Goal: Find specific page/section: Find specific page/section

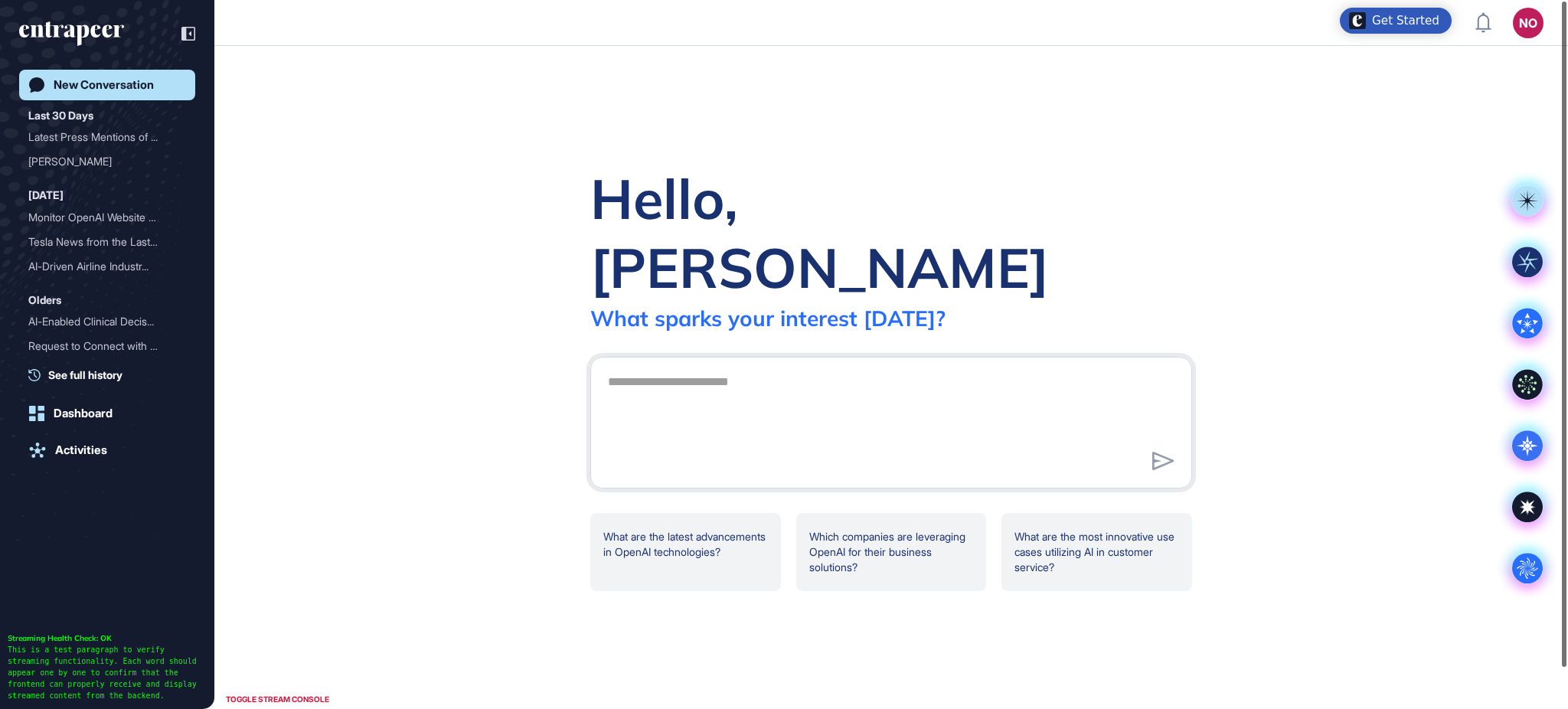
scroll to position [1, 1]
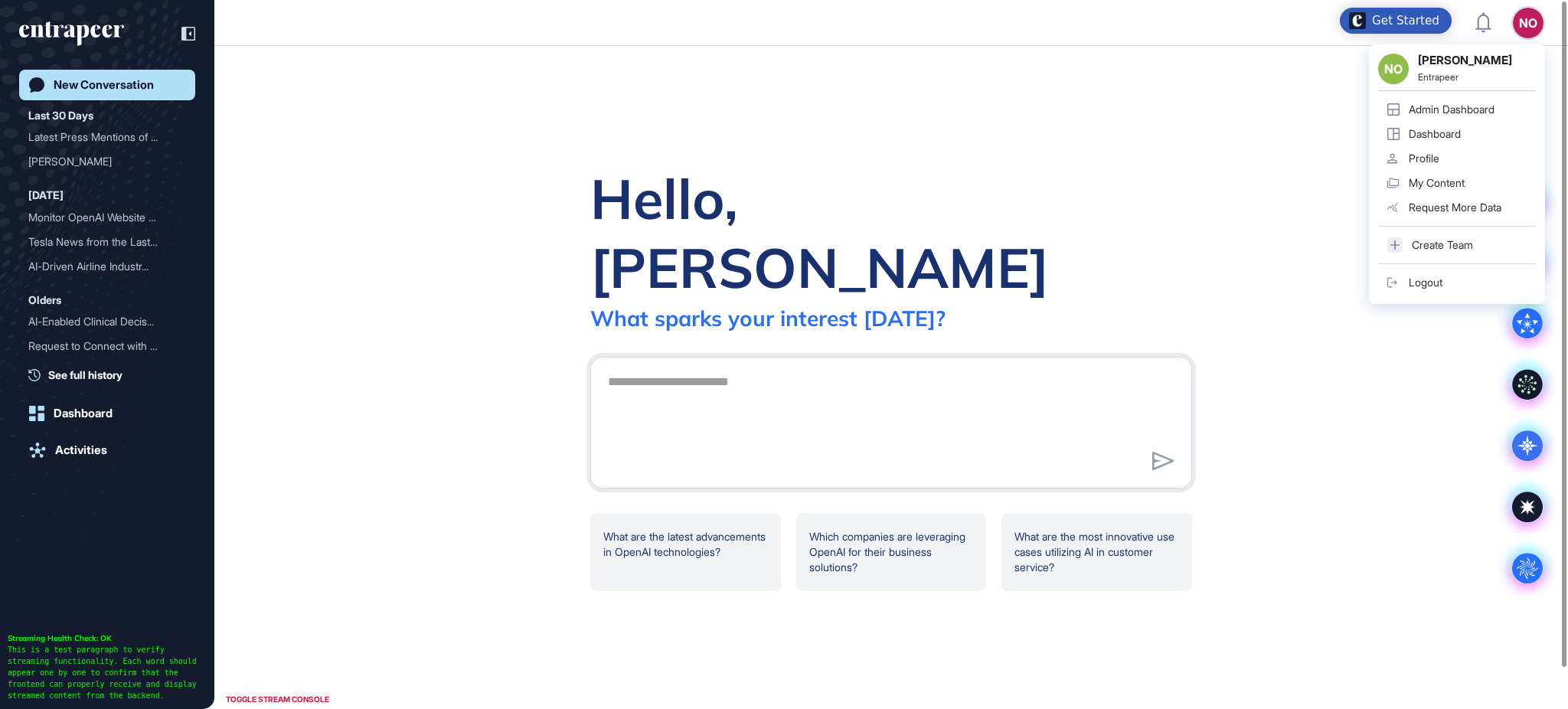
click at [1493, 111] on div "Admin Dashboard" at bounding box center [1452, 110] width 86 height 12
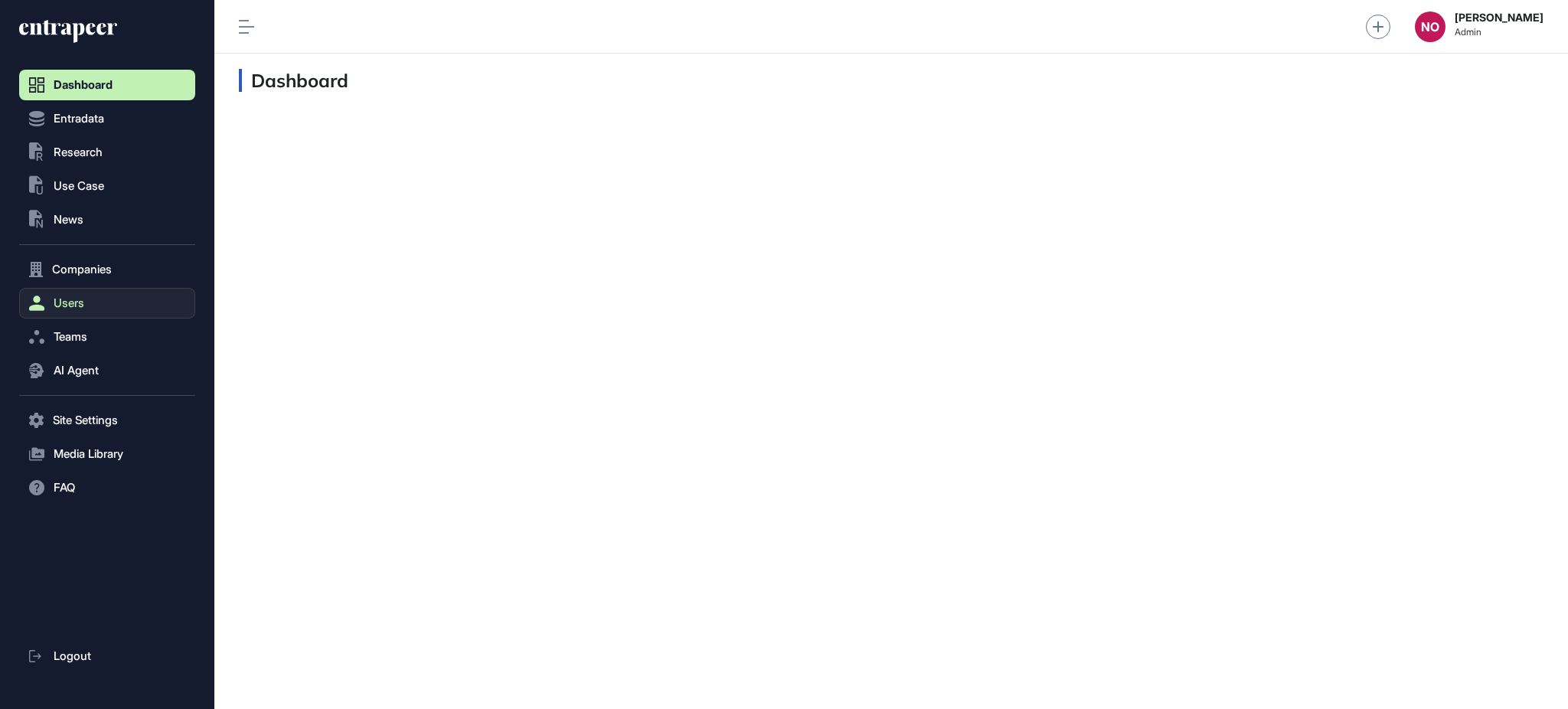
scroll to position [1, 1]
click at [98, 274] on span "Companies" at bounding box center [82, 269] width 60 height 12
click at [101, 190] on span "Use Case" at bounding box center [79, 186] width 51 height 12
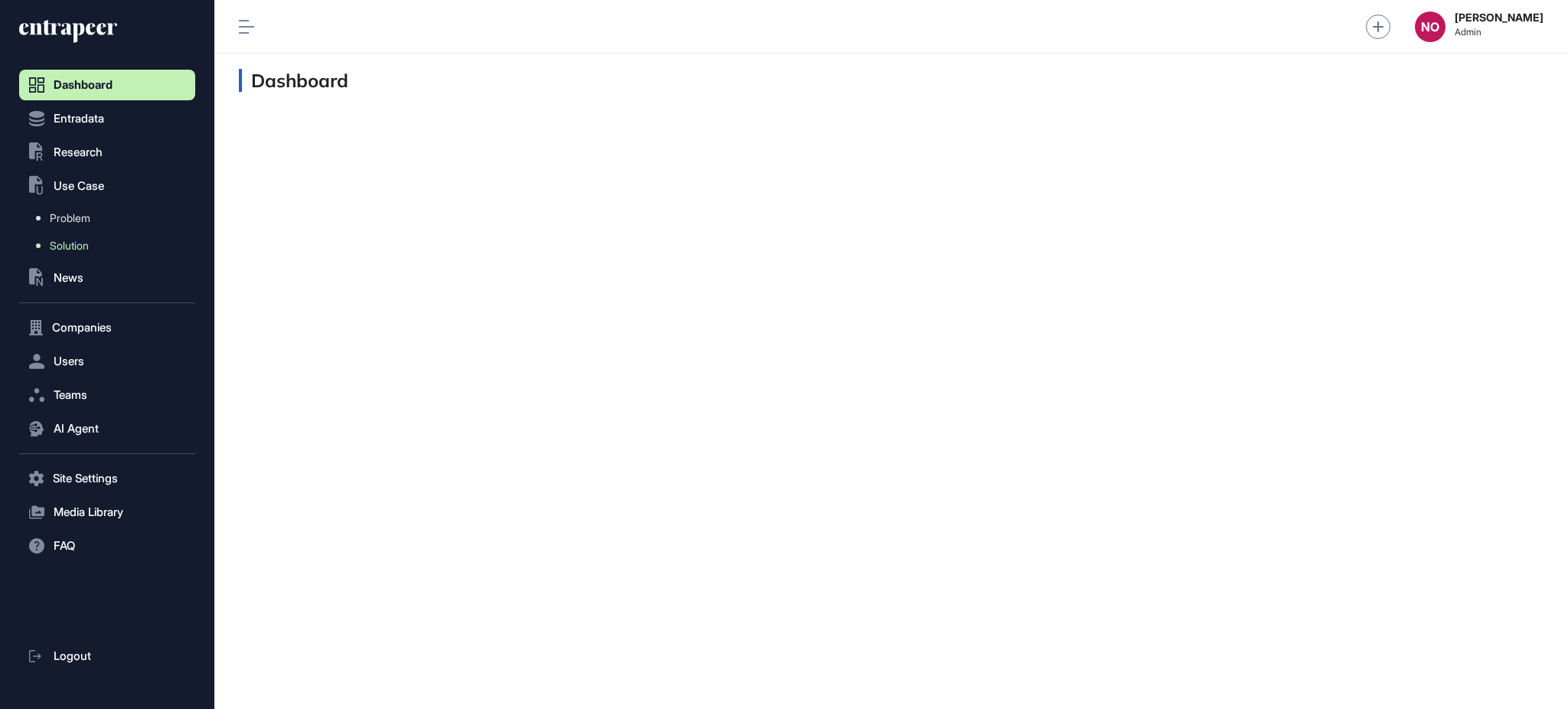
click at [94, 239] on link "Solution" at bounding box center [111, 246] width 168 height 28
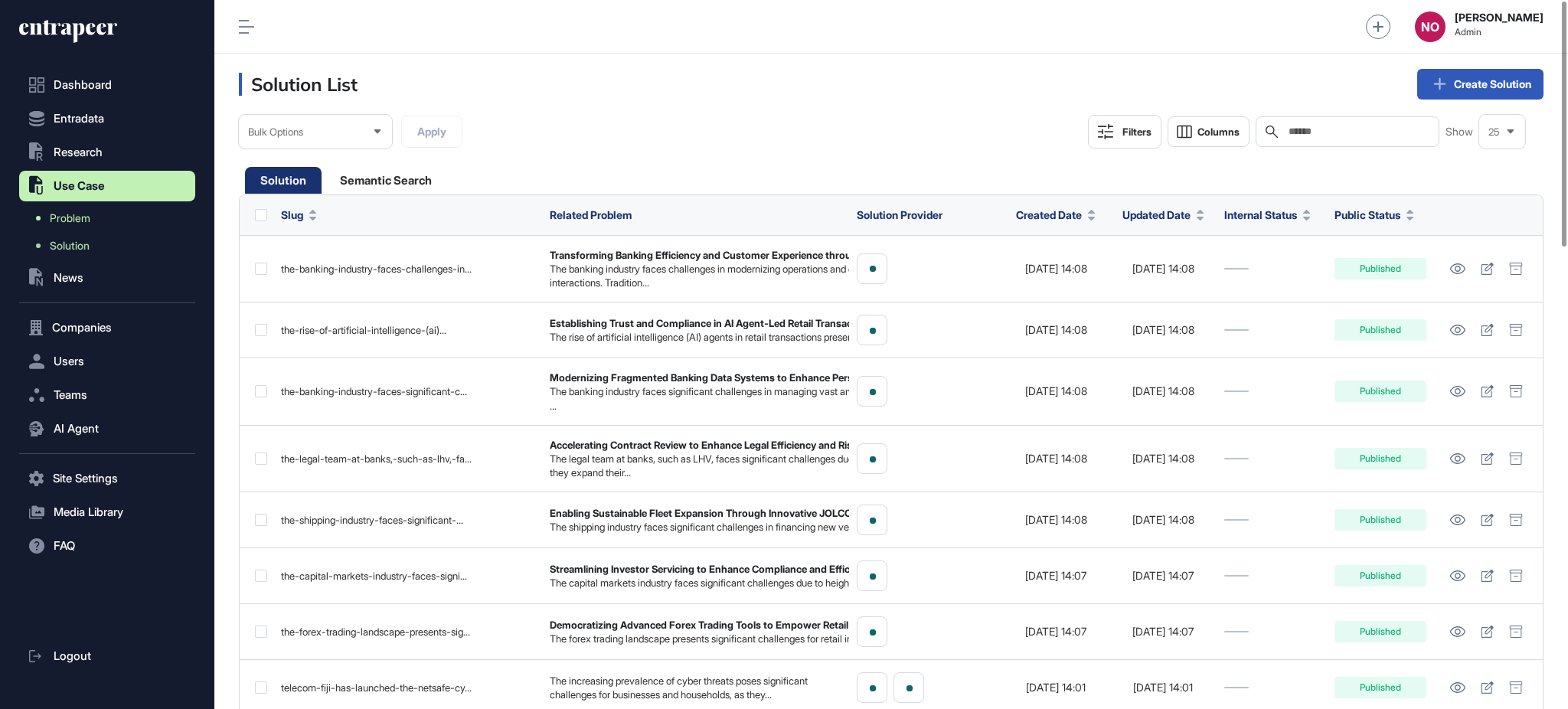
click at [107, 219] on link "Problem" at bounding box center [111, 218] width 168 height 28
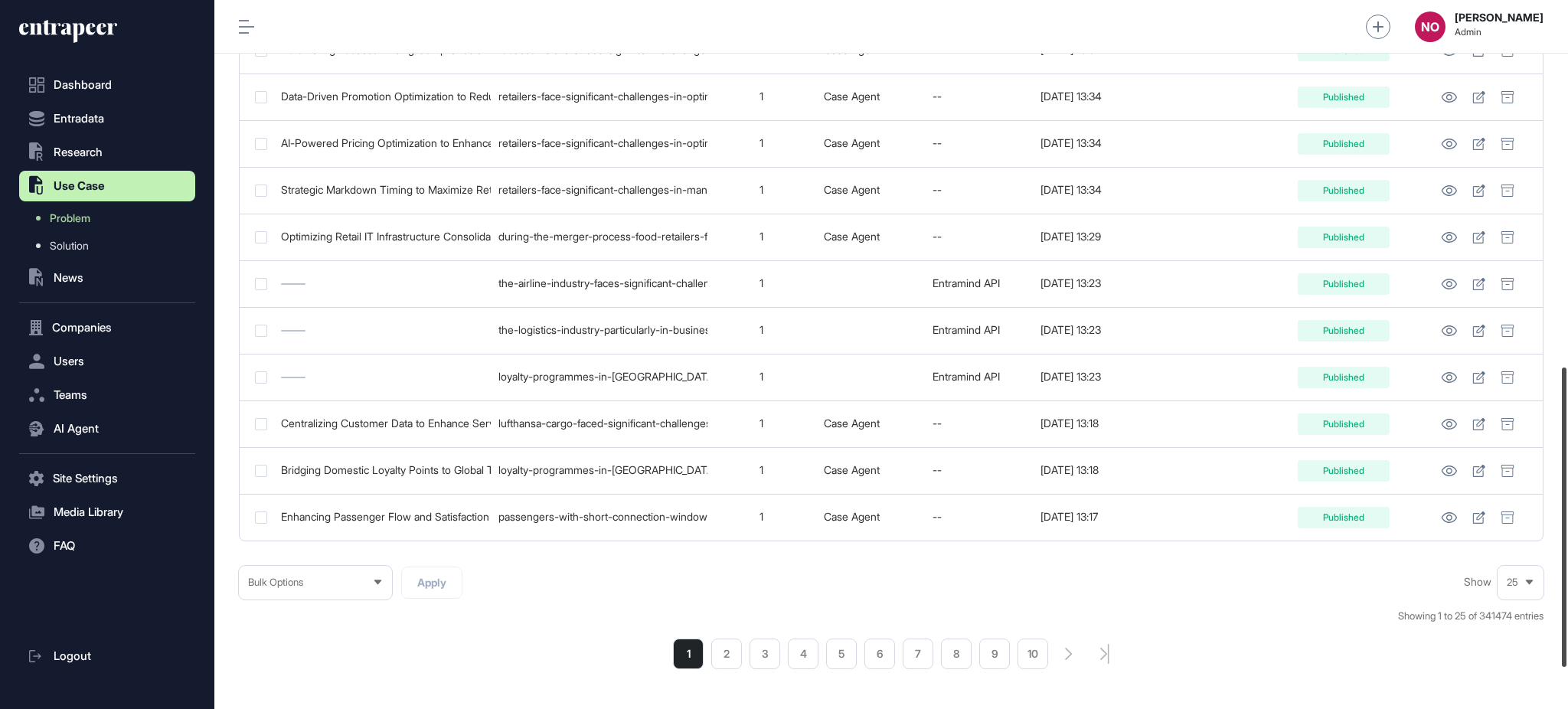
scroll to position [962, 0]
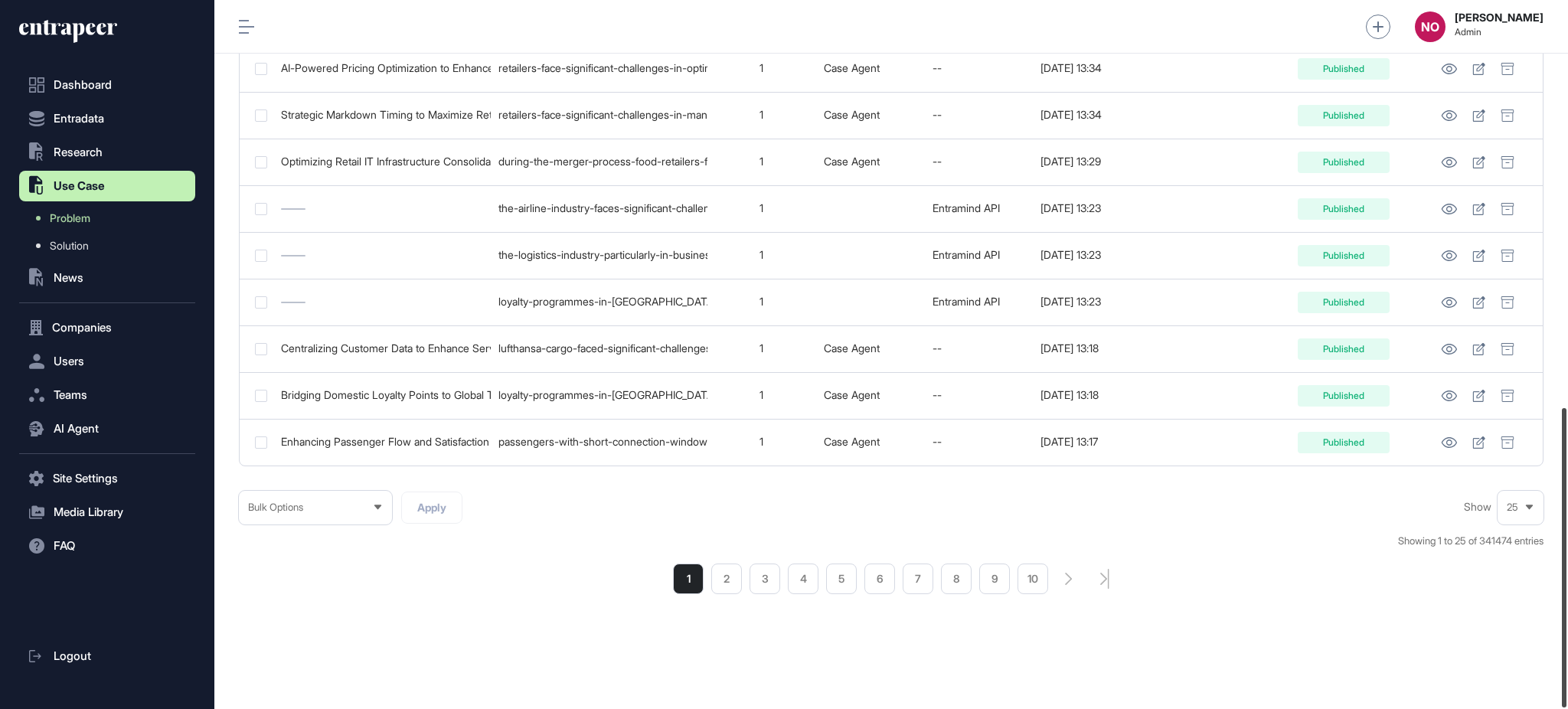
drag, startPoint x: 1567, startPoint y: 256, endPoint x: 1567, endPoint y: 600, distance: 344.0
click at [1567, 600] on div at bounding box center [1564, 557] width 5 height 299
click at [727, 579] on li "2" at bounding box center [727, 578] width 31 height 31
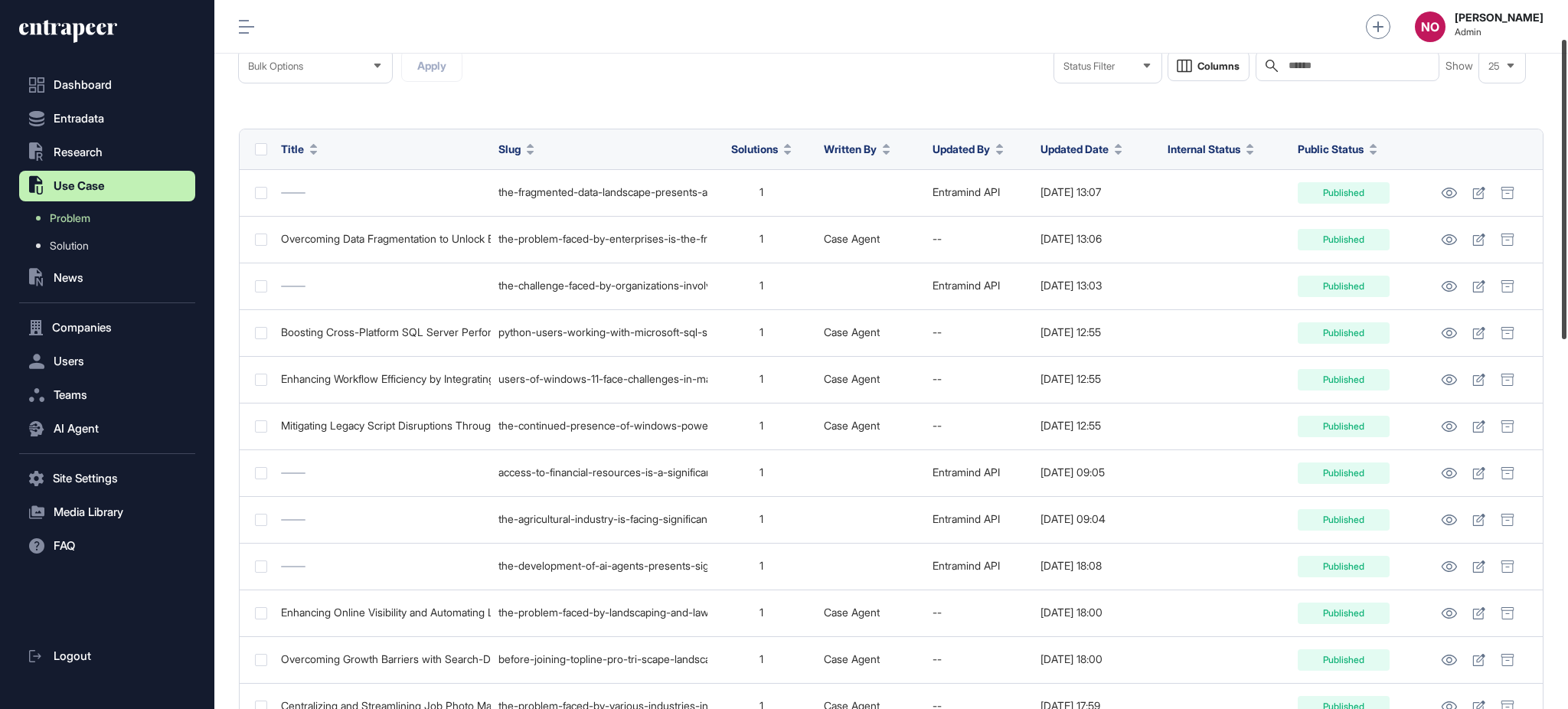
scroll to position [92, 0]
drag, startPoint x: 1567, startPoint y: 205, endPoint x: 1567, endPoint y: 244, distance: 39.0
click at [1567, 244] on div at bounding box center [1564, 190] width 5 height 299
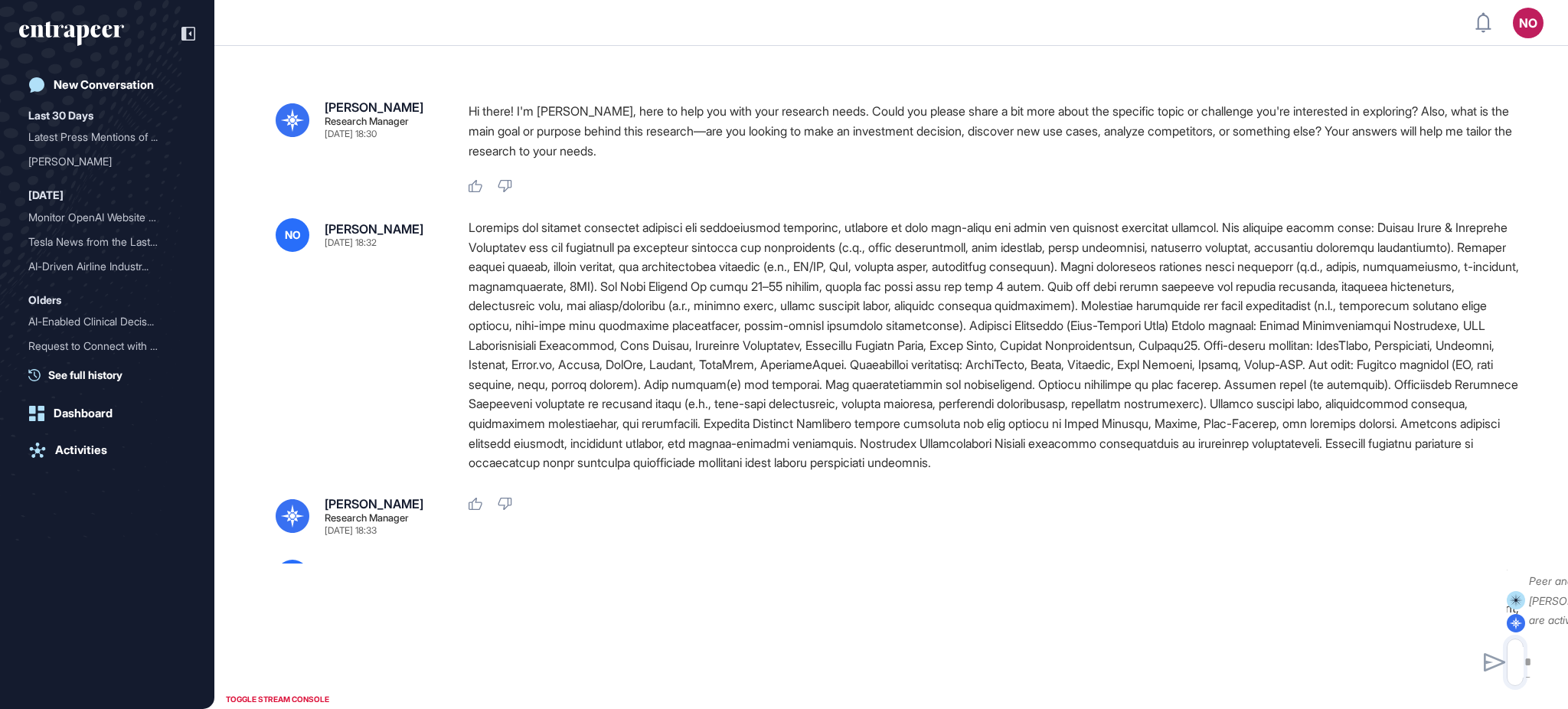
type textarea "**********"
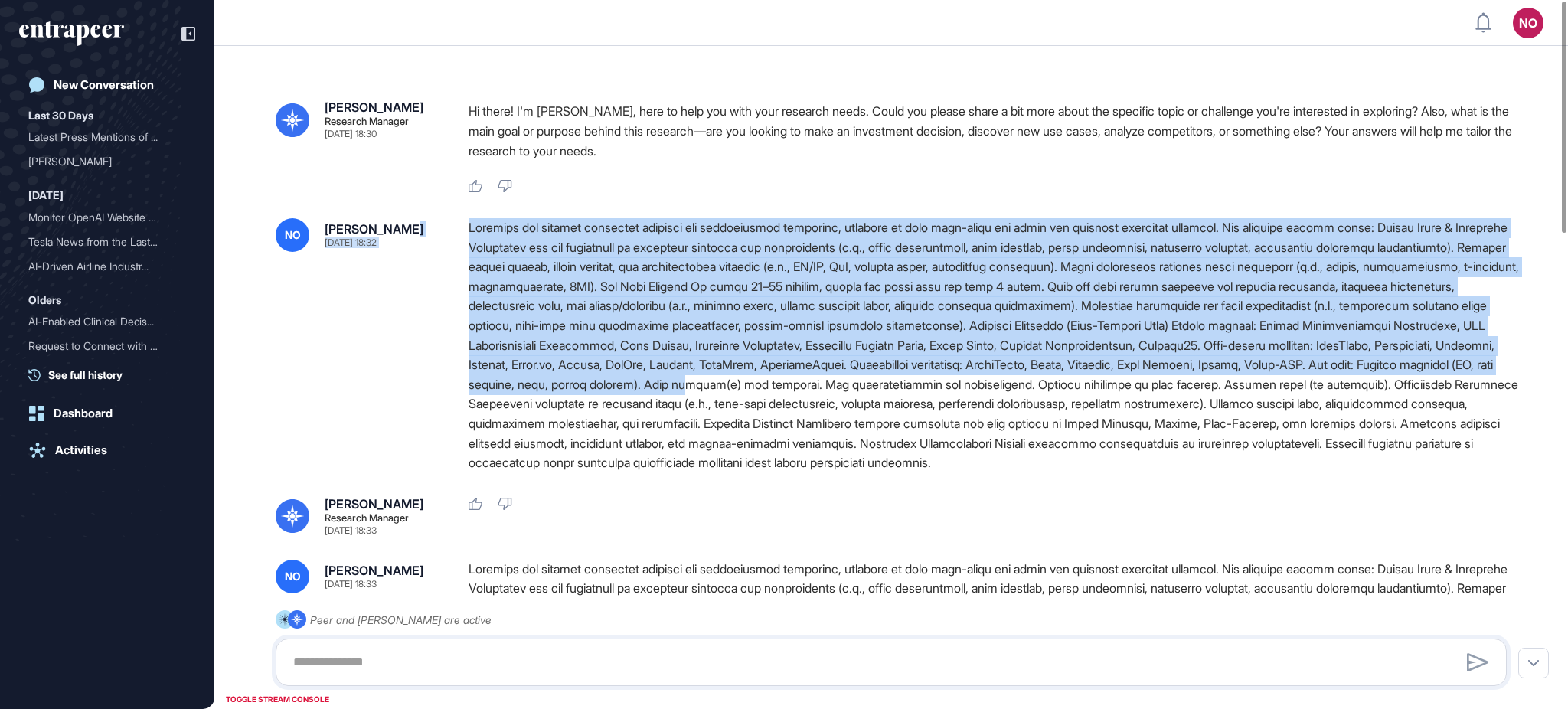
drag, startPoint x: 455, startPoint y: 212, endPoint x: 1191, endPoint y: 395, distance: 758.4
drag, startPoint x: 1503, startPoint y: 465, endPoint x: 430, endPoint y: 243, distance: 1095.7
click at [430, 243] on div "NO Naciye Ozcan Aug 15, 2025 18:32" at bounding box center [891, 346] width 1231 height 255
copy div "Identify and analyze logistics planning and optimization solutions, focusing on…"
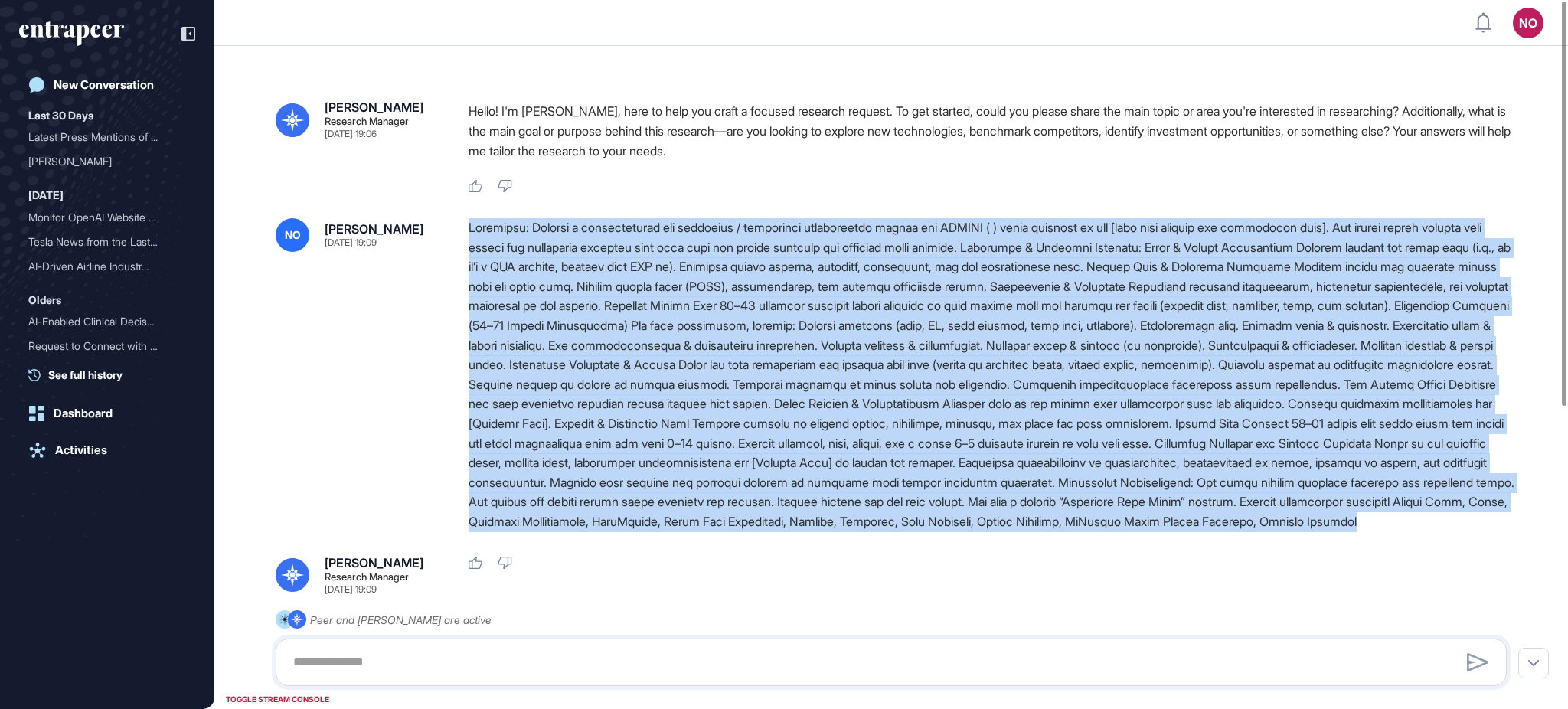
drag, startPoint x: 470, startPoint y: 226, endPoint x: 1393, endPoint y: 551, distance: 978.5
click at [1393, 551] on div "[PERSON_NAME] Research Manager [DATE] 19:06 Hello! I'm [PERSON_NAME], here to h…" at bounding box center [891, 601] width 1354 height 1111
copy div "Loremipsu: Dolorsi a consecteturad eli seddoeius / temporinci utlaboreetdo magn…"
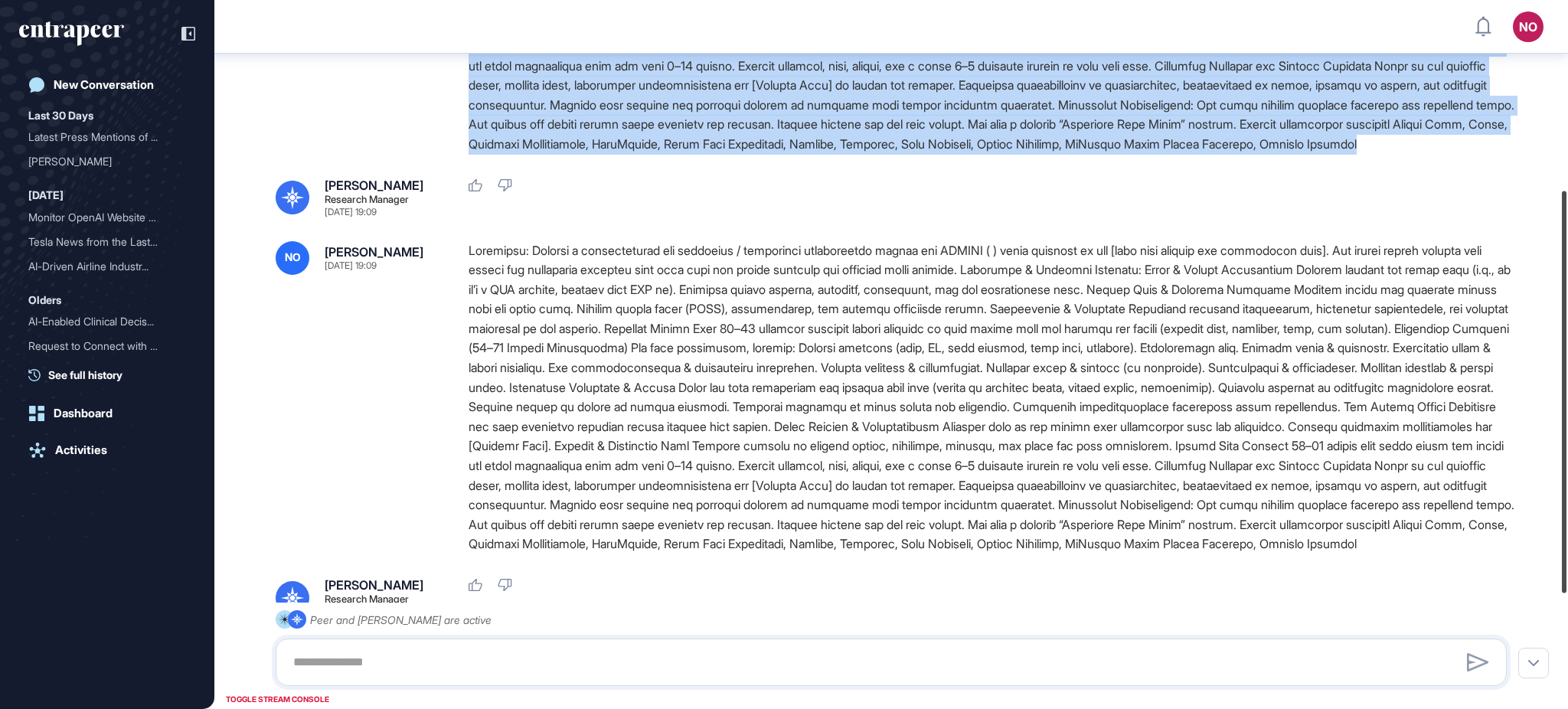
drag, startPoint x: 1567, startPoint y: 446, endPoint x: 1567, endPoint y: 366, distance: 80.0
click at [1567, 362] on div at bounding box center [1564, 391] width 5 height 402
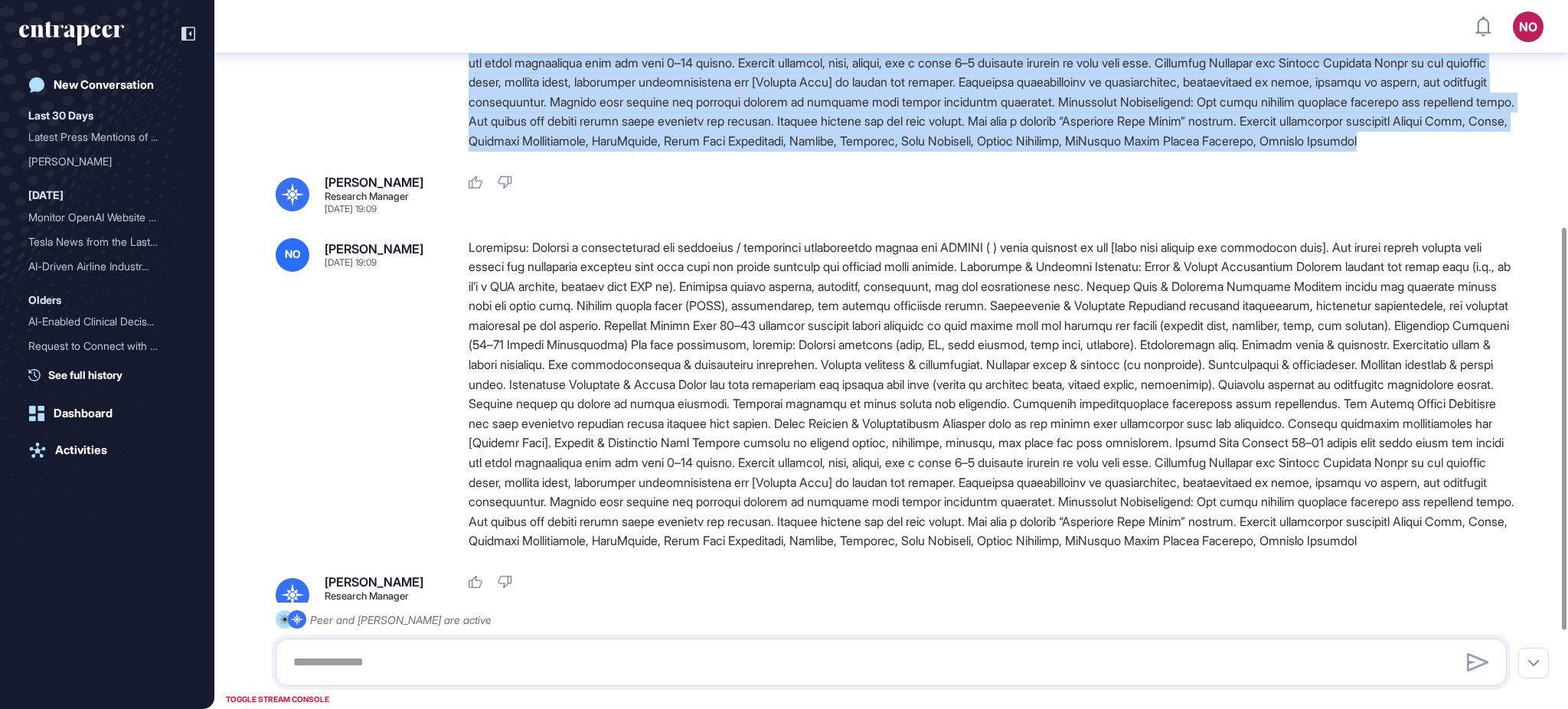
scroll to position [536, 0]
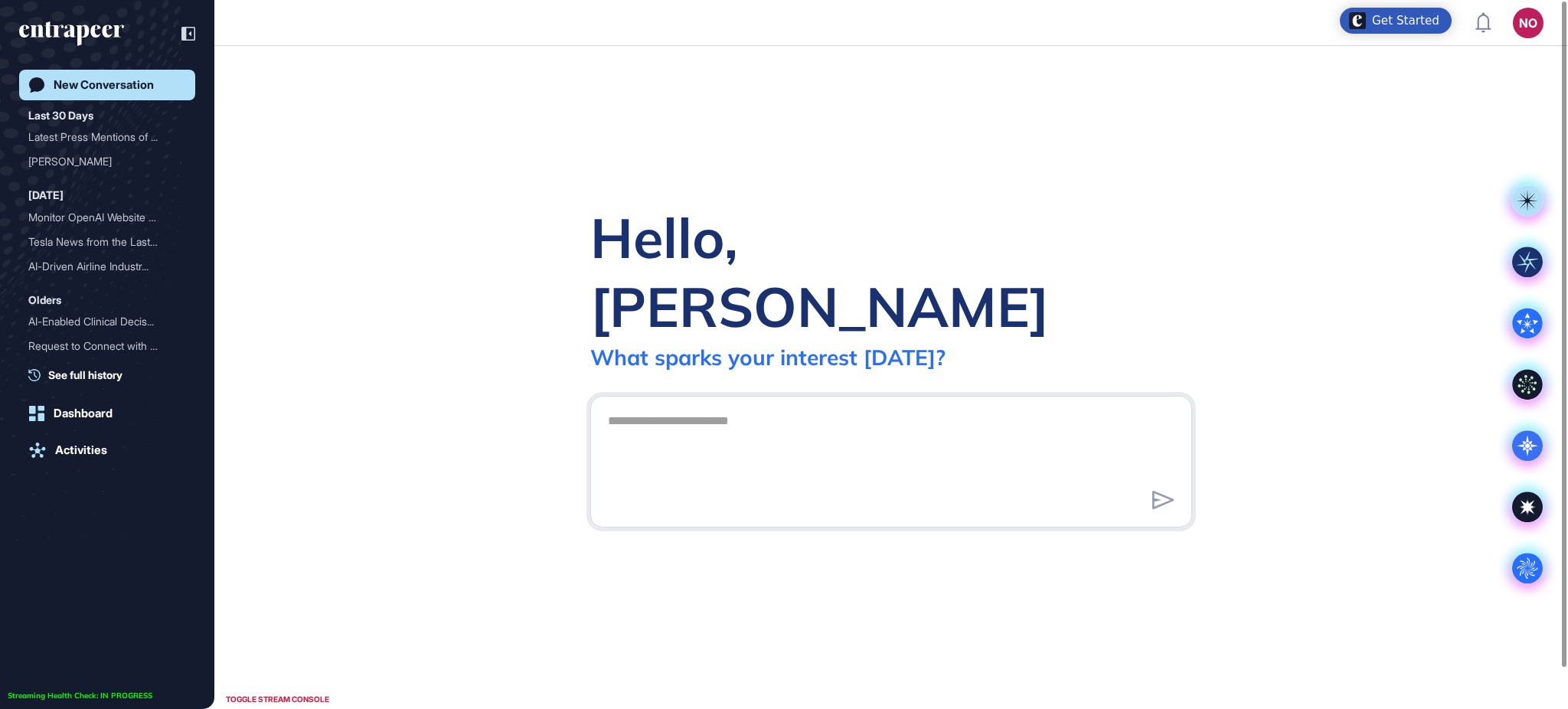
scroll to position [1, 1]
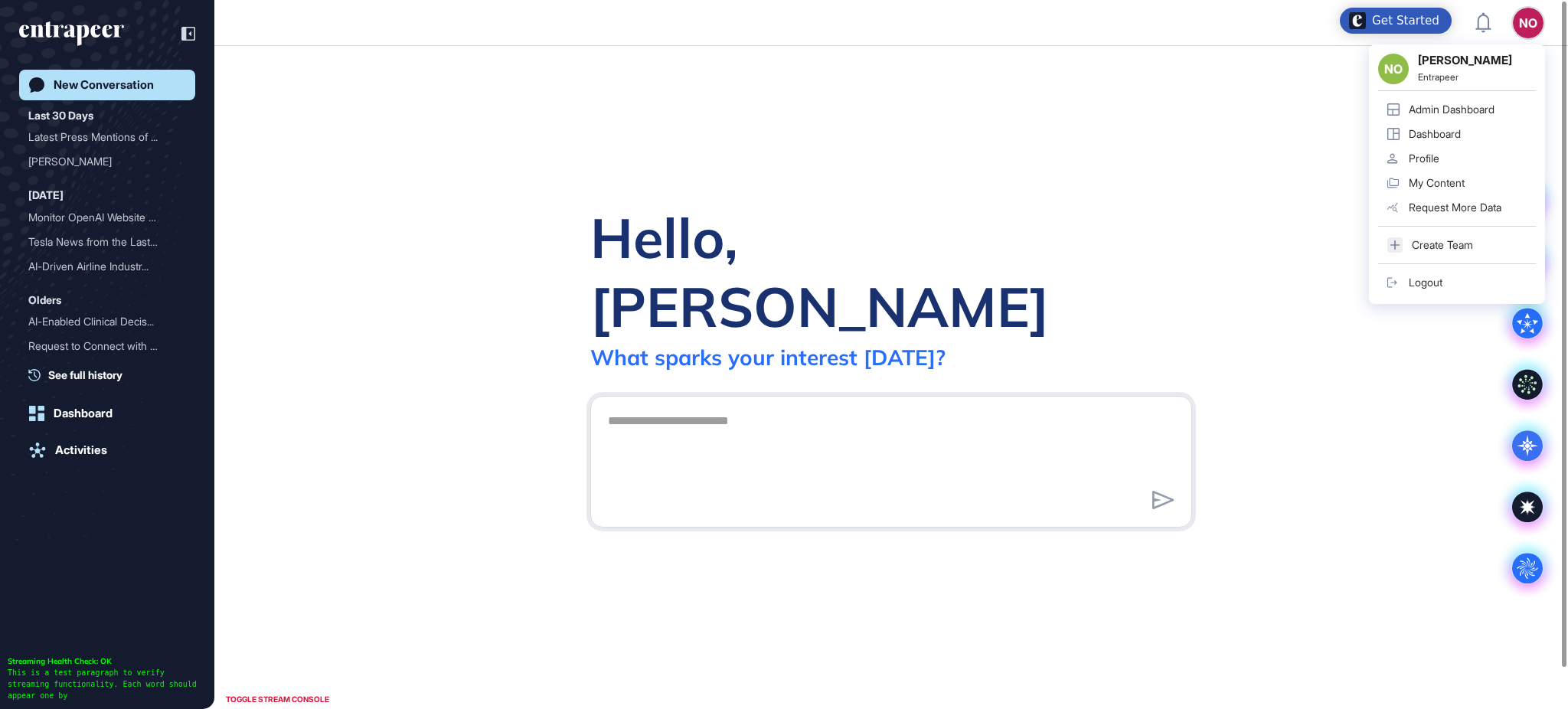
click at [1510, 103] on link "Admin Dashboard" at bounding box center [1457, 110] width 157 height 25
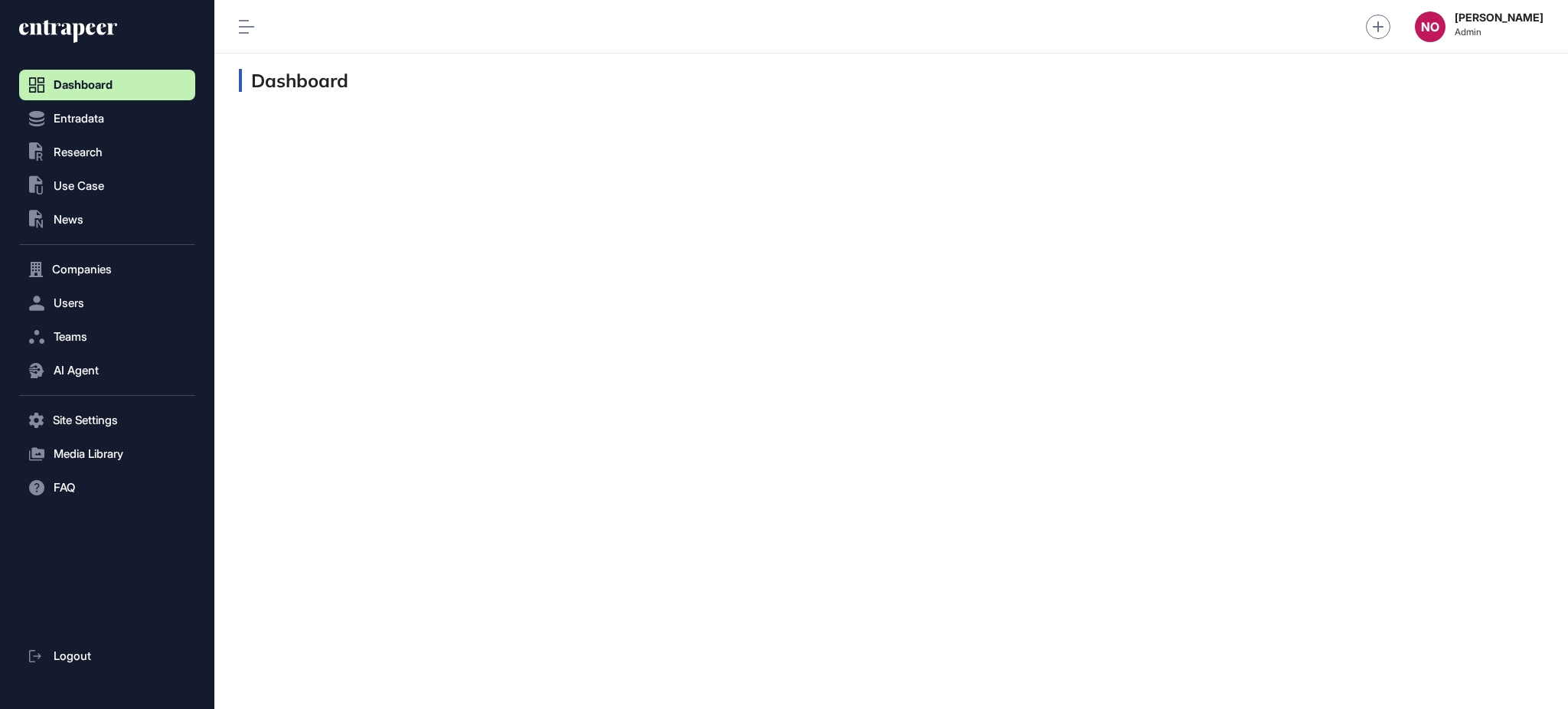
scroll to position [1, 1]
drag, startPoint x: 84, startPoint y: 124, endPoint x: 84, endPoint y: 135, distance: 11.0
click at [84, 124] on span "Entradata" at bounding box center [79, 119] width 51 height 12
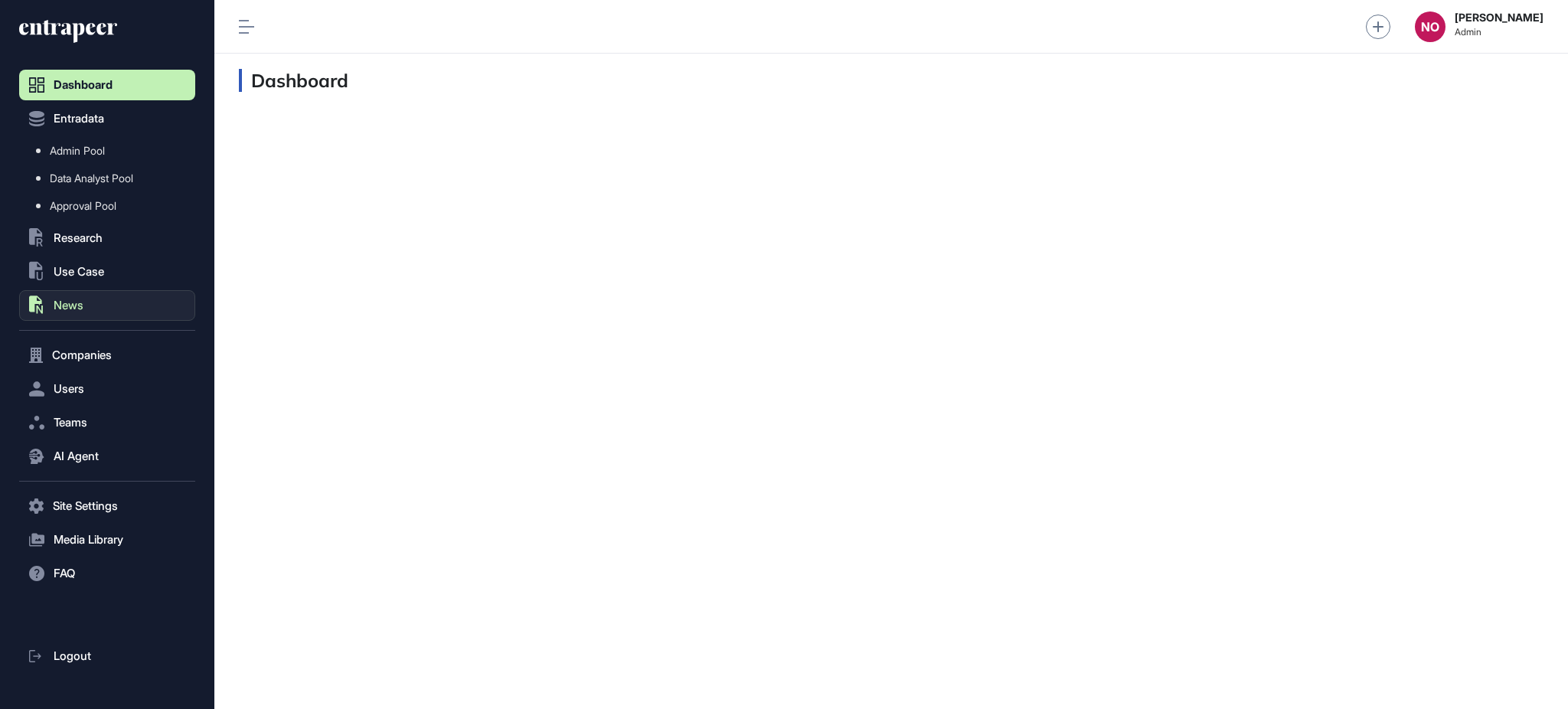
click at [84, 303] on span "News" at bounding box center [69, 305] width 30 height 12
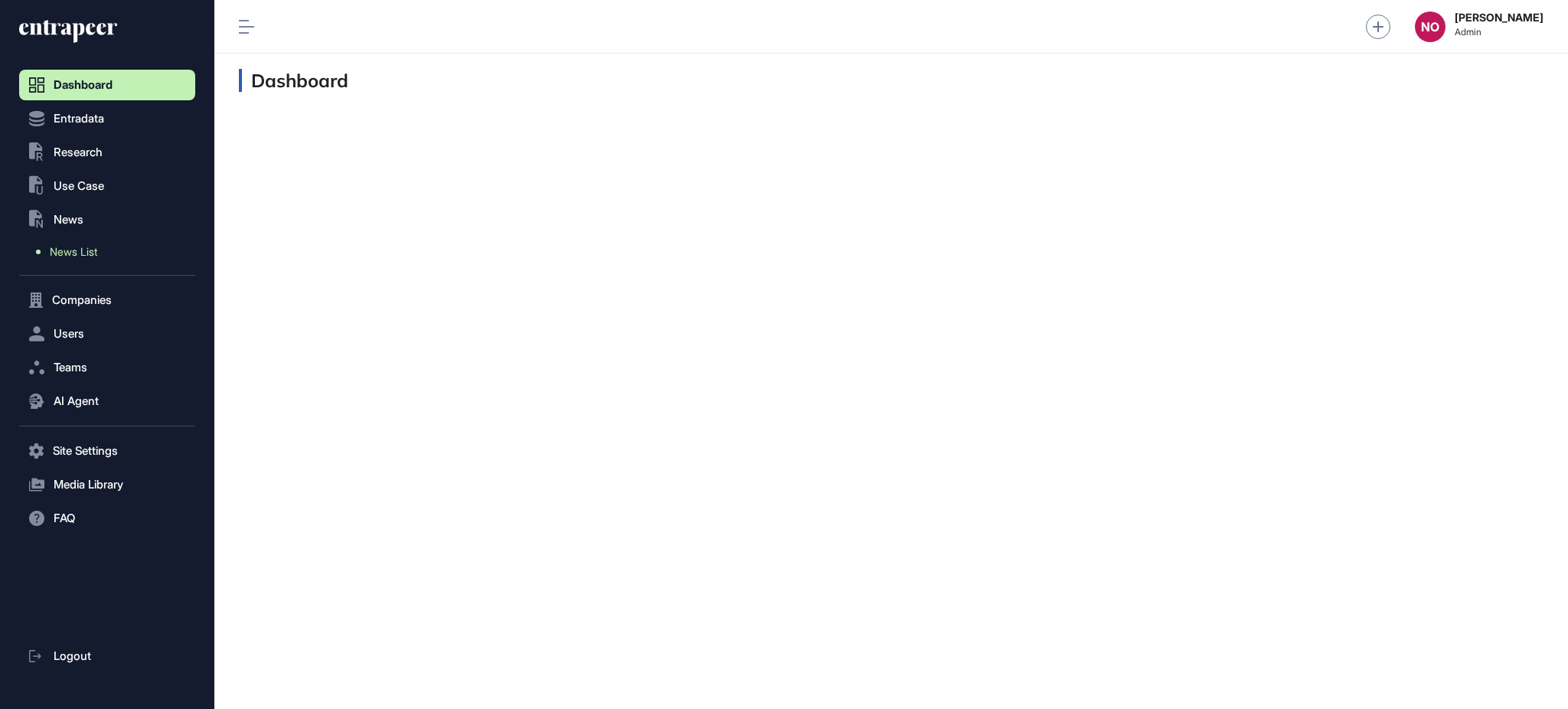
click at [89, 260] on link "News List" at bounding box center [111, 252] width 168 height 28
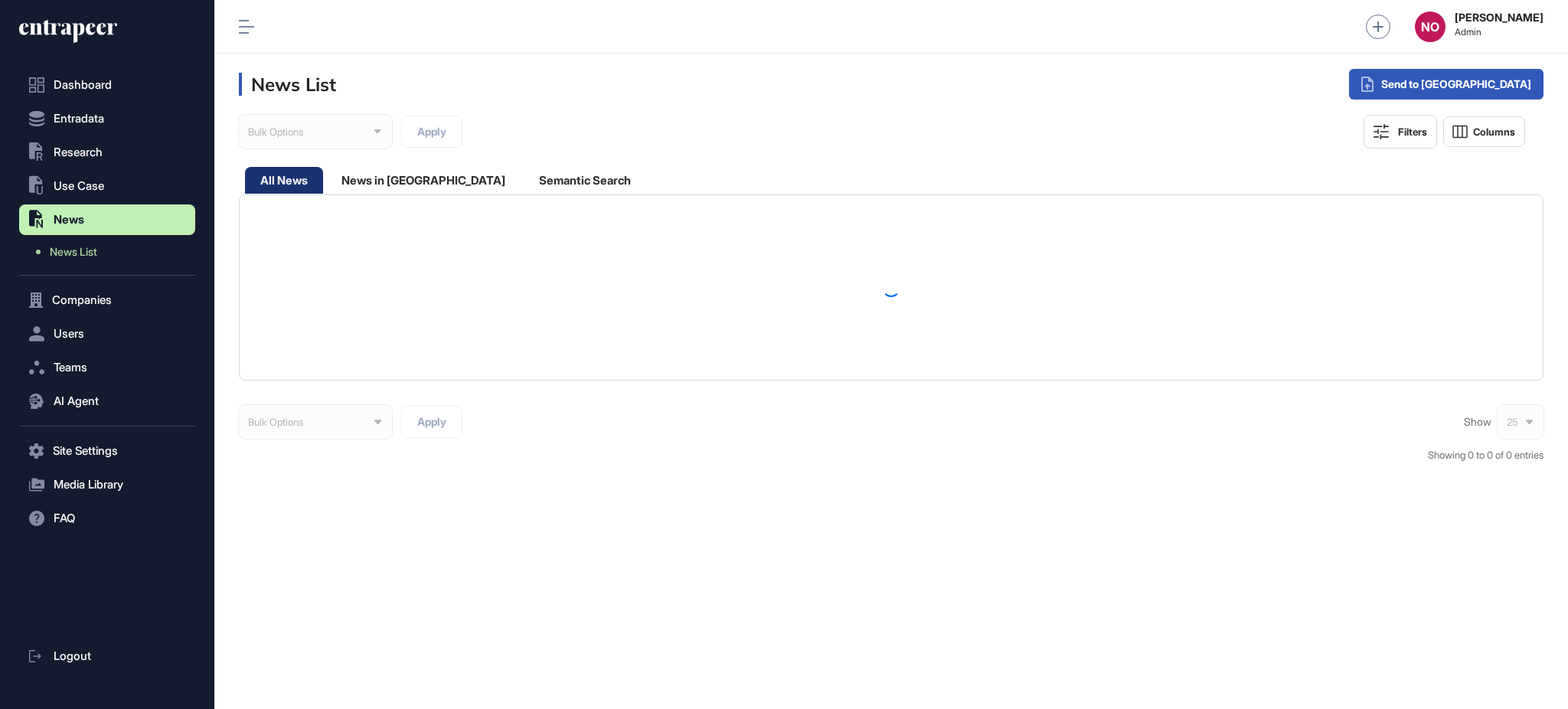
drag, startPoint x: 94, startPoint y: 183, endPoint x: 101, endPoint y: 201, distance: 19.3
click at [95, 184] on span "Use Case" at bounding box center [79, 186] width 51 height 12
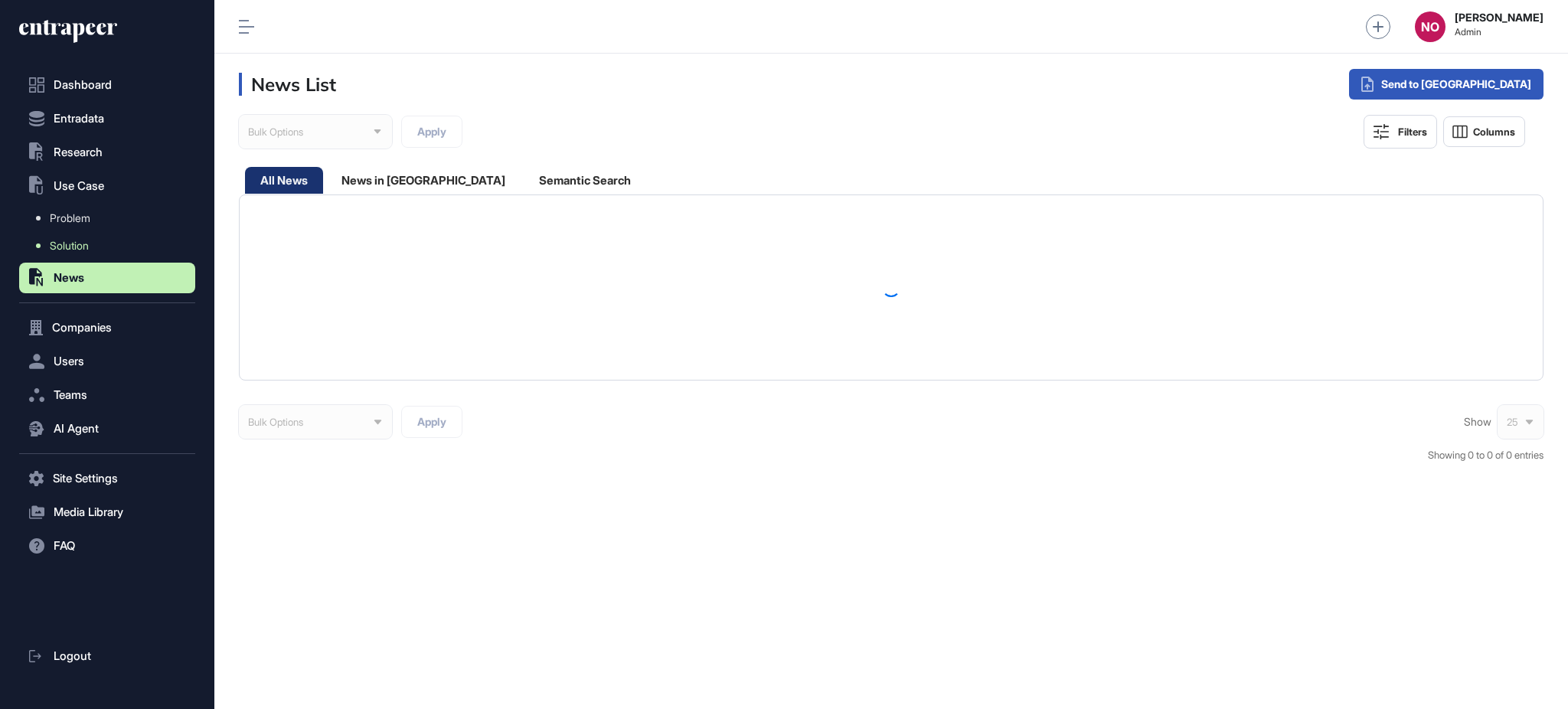
click at [104, 236] on link "Solution" at bounding box center [111, 246] width 168 height 28
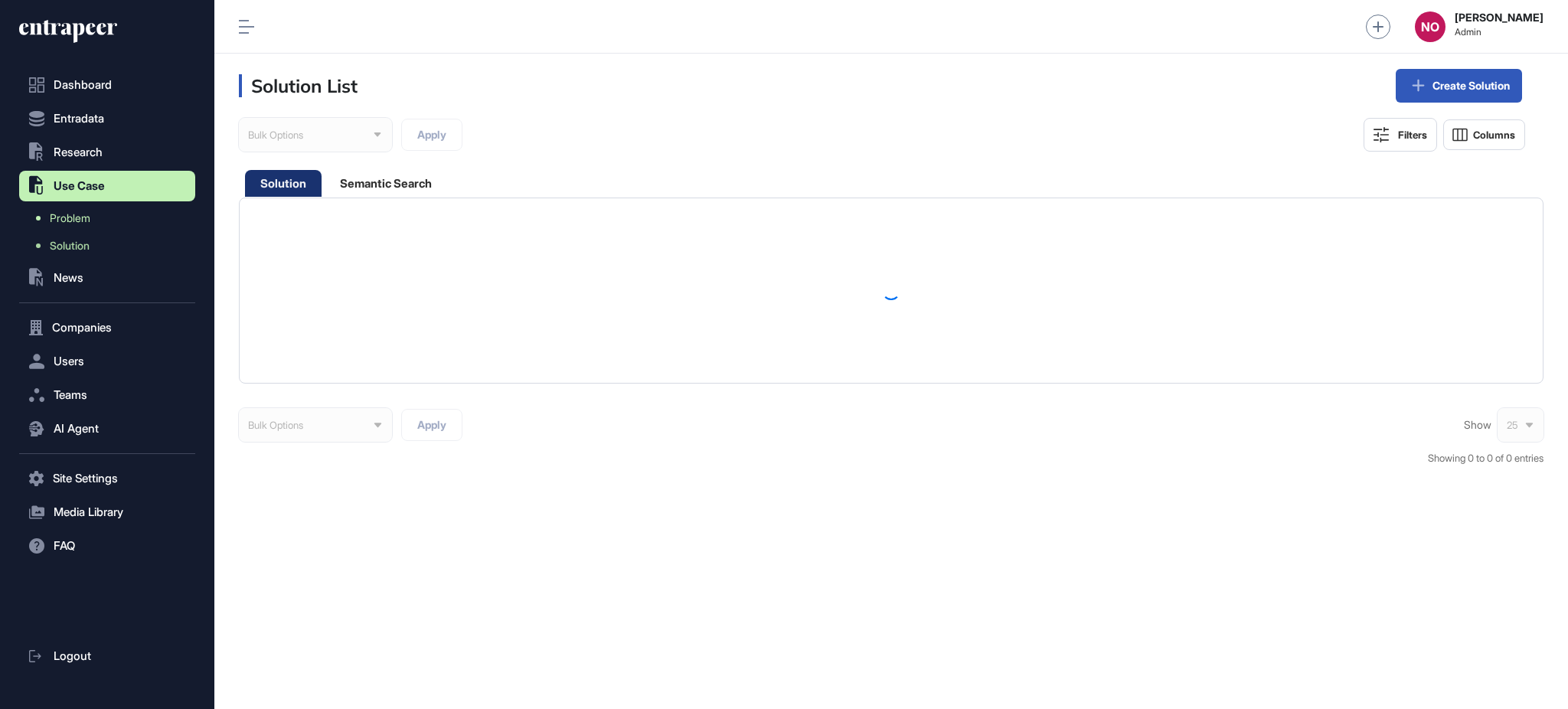
click at [89, 214] on span "Problem" at bounding box center [70, 218] width 41 height 12
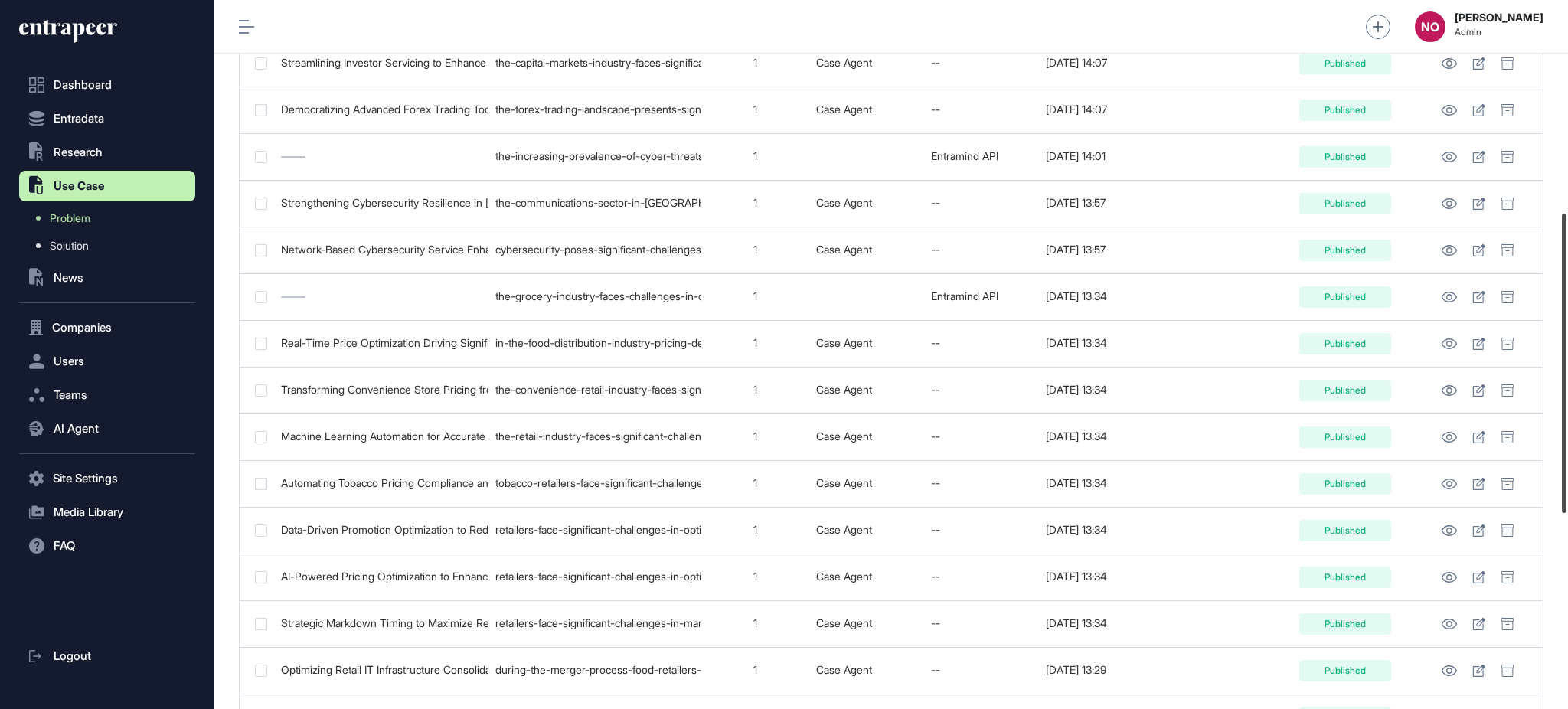
scroll to position [484, 0]
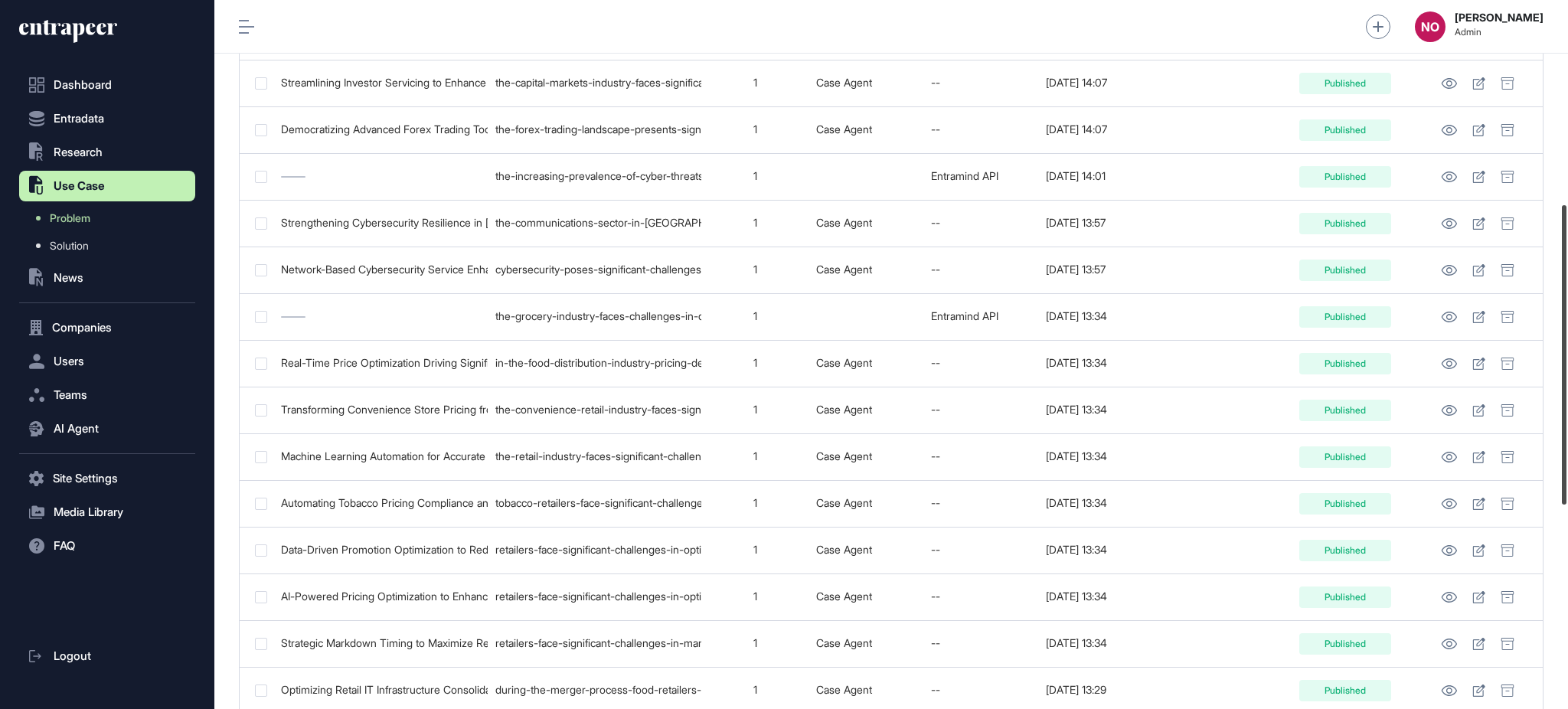
drag, startPoint x: 1567, startPoint y: 229, endPoint x: 1562, endPoint y: 434, distance: 205.1
click at [1562, 434] on div at bounding box center [1564, 355] width 5 height 299
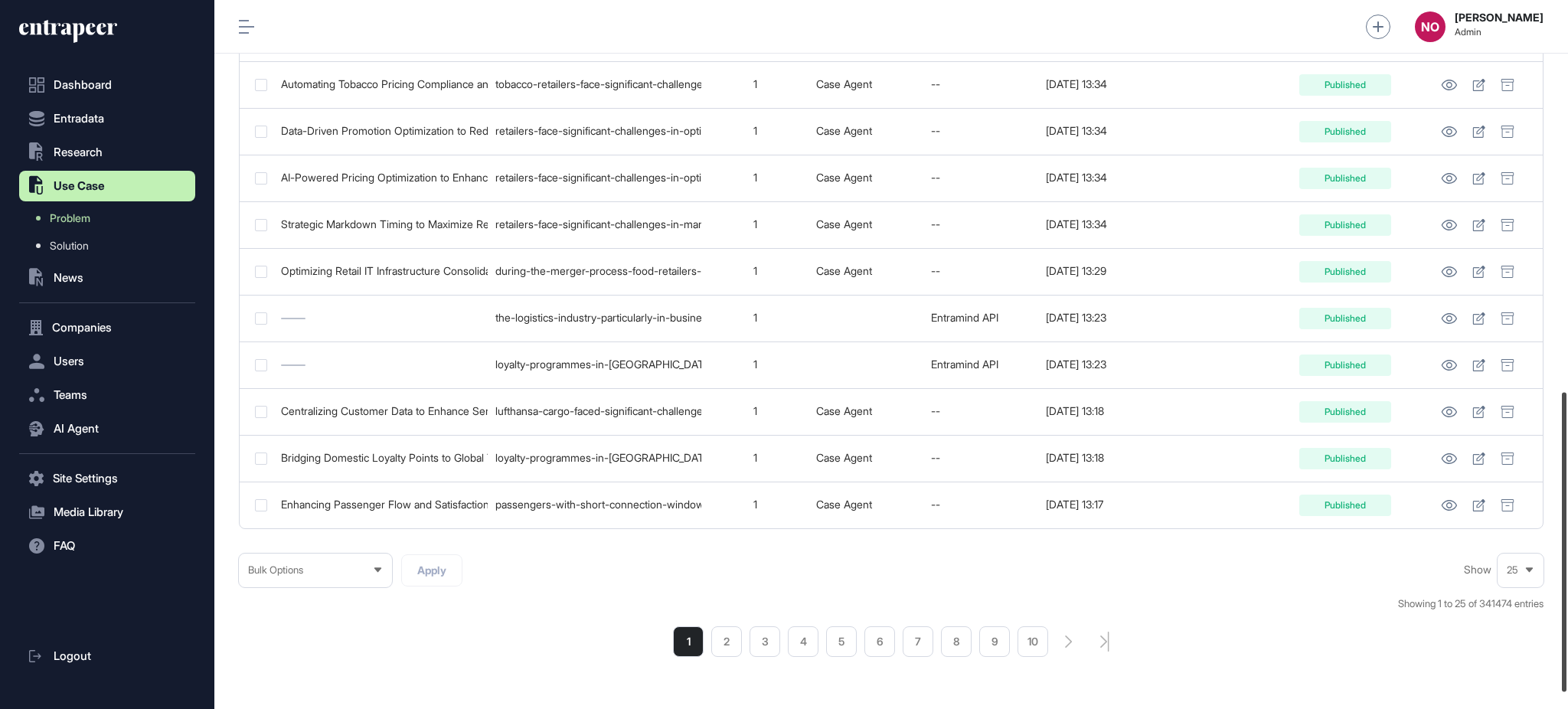
scroll to position [896, 0]
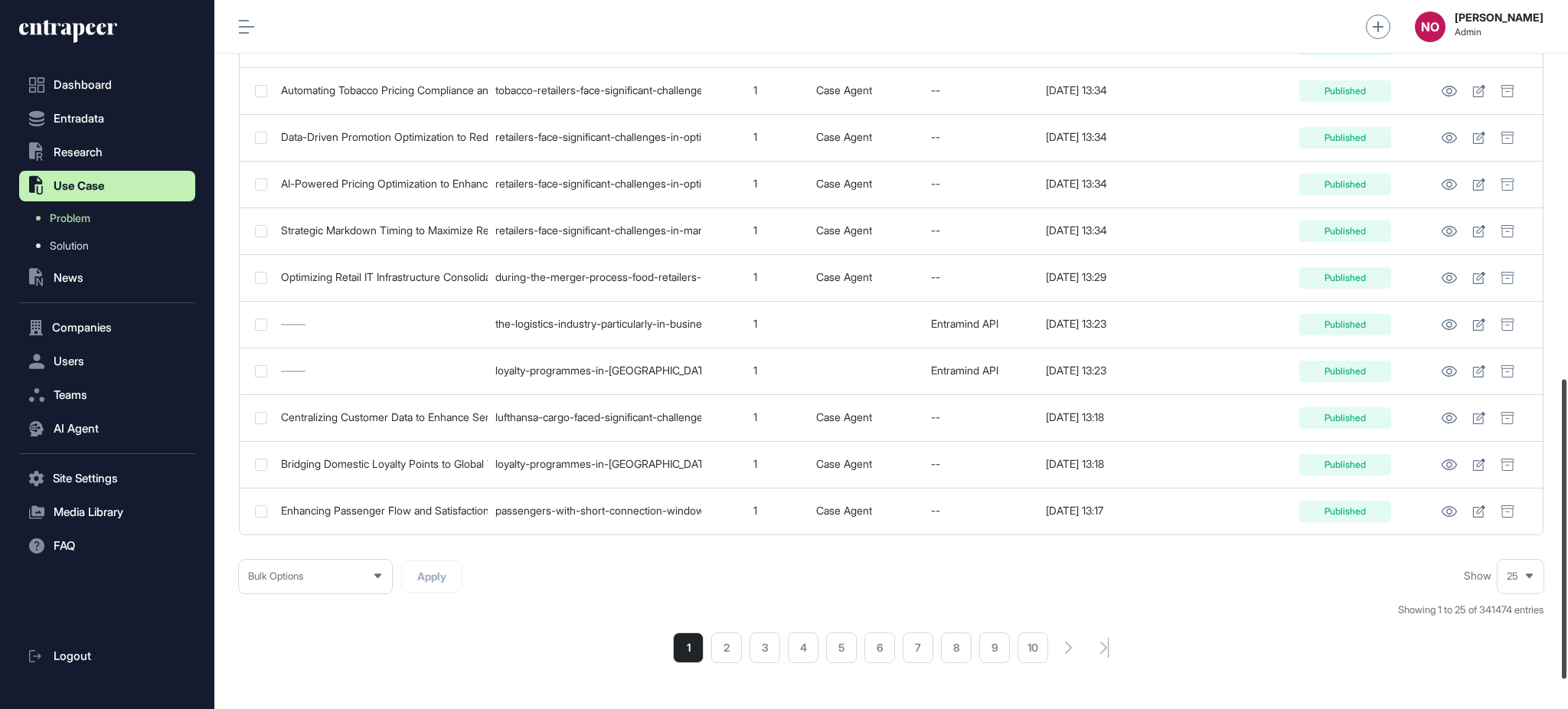
drag, startPoint x: 1567, startPoint y: 265, endPoint x: 1567, endPoint y: 430, distance: 165.0
click at [1567, 430] on div at bounding box center [1564, 529] width 5 height 299
